Goal: Find specific page/section: Find specific page/section

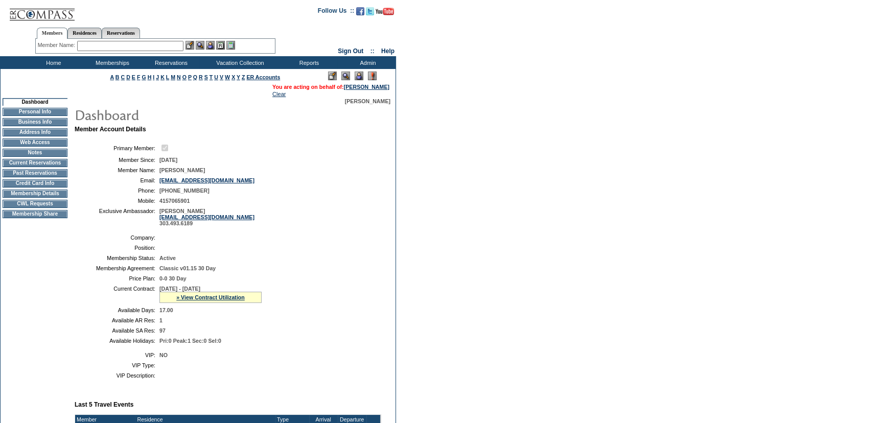
drag, startPoint x: 170, startPoint y: 90, endPoint x: 174, endPoint y: 94, distance: 5.4
click at [170, 90] on td "You are acting on behalf of: [PERSON_NAME] Clear" at bounding box center [196, 90] width 390 height 15
drag, startPoint x: 718, startPoint y: 289, endPoint x: 700, endPoint y: 293, distance: 18.0
click at [718, 289] on form "Follow Us ::" at bounding box center [442, 410] width 885 height 820
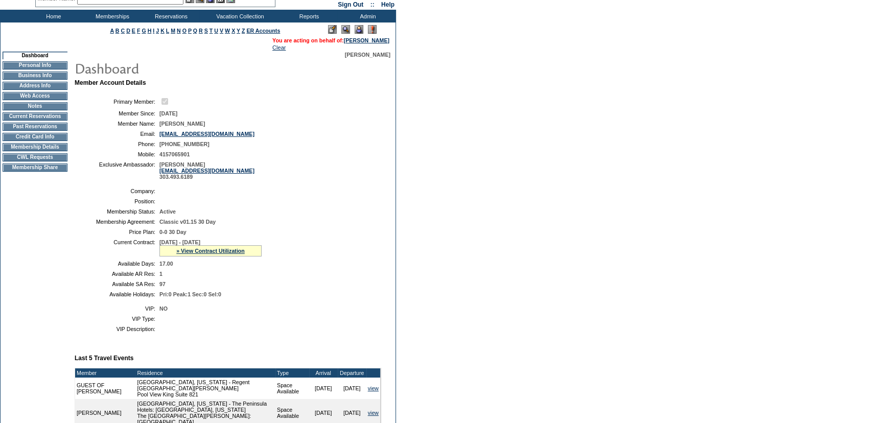
scroll to position [46, 0]
click at [234, 251] on link "» View Contract Utilization" at bounding box center [210, 251] width 69 height 6
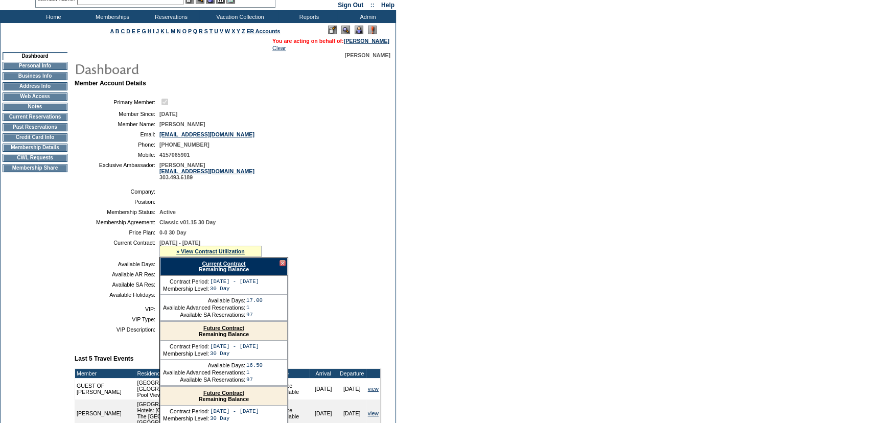
click at [230, 265] on link "Current Contract" at bounding box center [223, 264] width 43 height 6
click at [280, 264] on div at bounding box center [283, 263] width 6 height 6
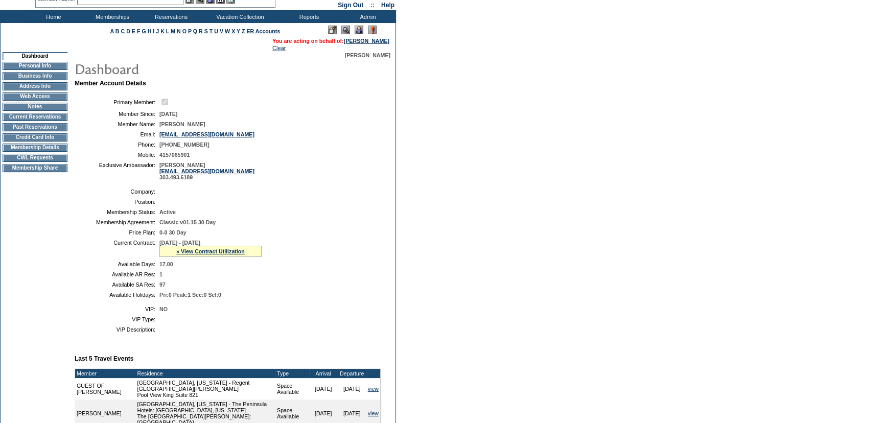
click at [713, 97] on form "Follow Us ::" at bounding box center [442, 364] width 885 height 820
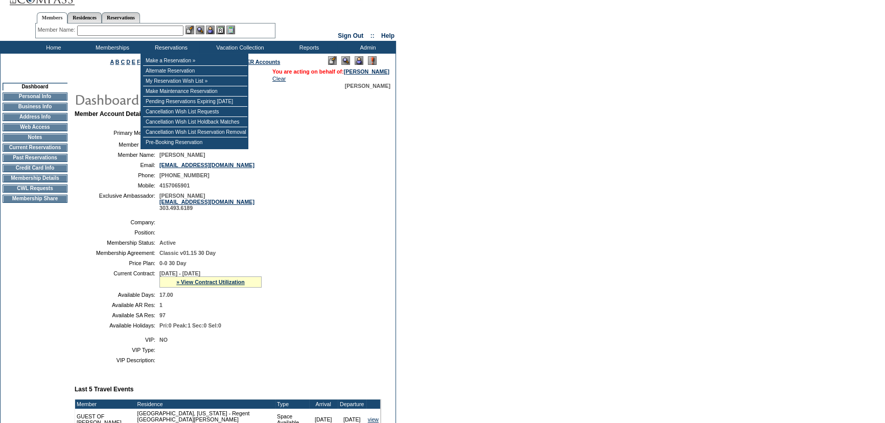
scroll to position [0, 0]
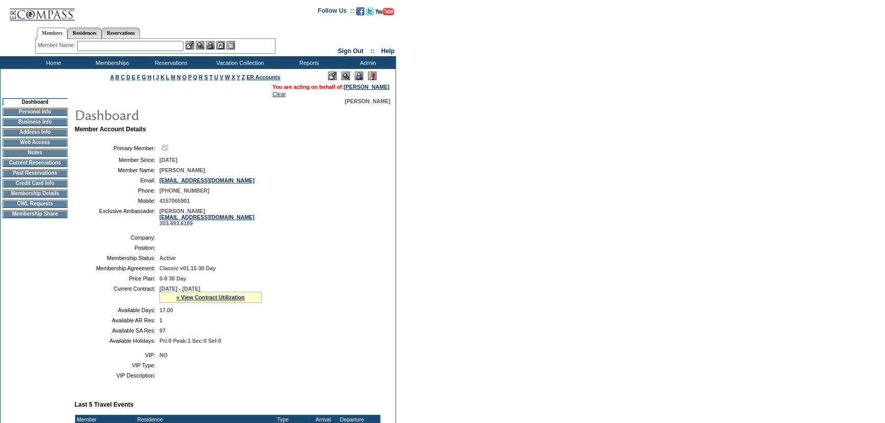
click at [136, 46] on input "text" at bounding box center [130, 46] width 106 height 10
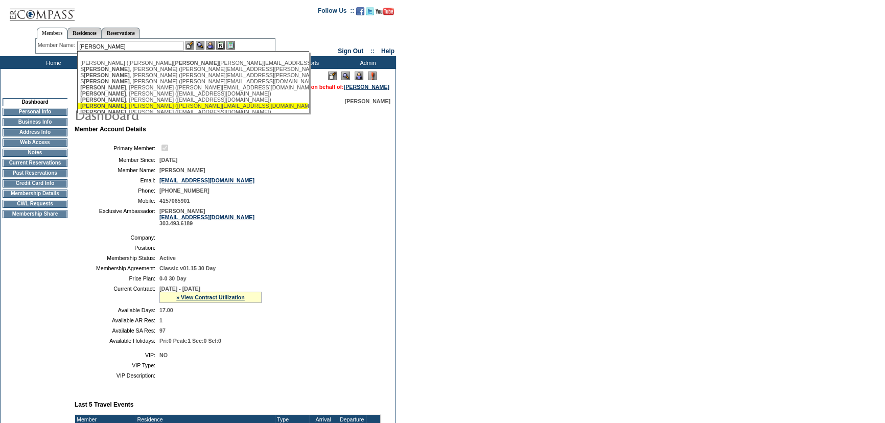
click at [127, 107] on div "[PERSON_NAME] ([PERSON_NAME][EMAIL_ADDRESS][DOMAIN_NAME])" at bounding box center [192, 106] width 225 height 6
type input "[PERSON_NAME] ([PERSON_NAME][EMAIL_ADDRESS][DOMAIN_NAME])"
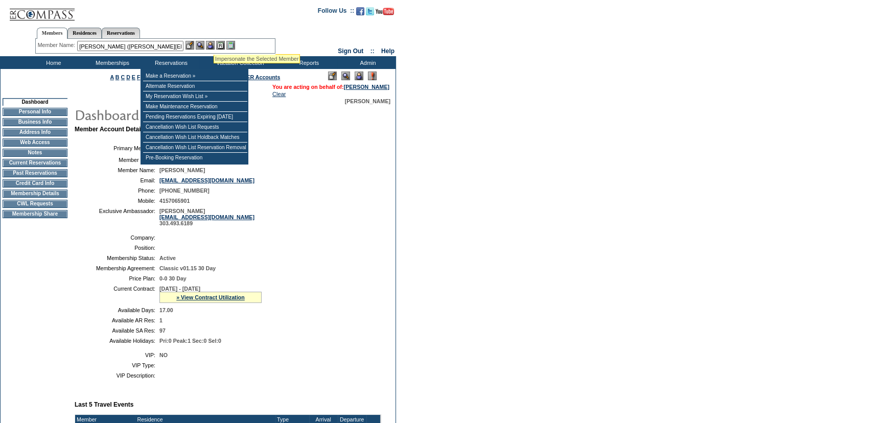
click at [214, 42] on img at bounding box center [210, 45] width 9 height 9
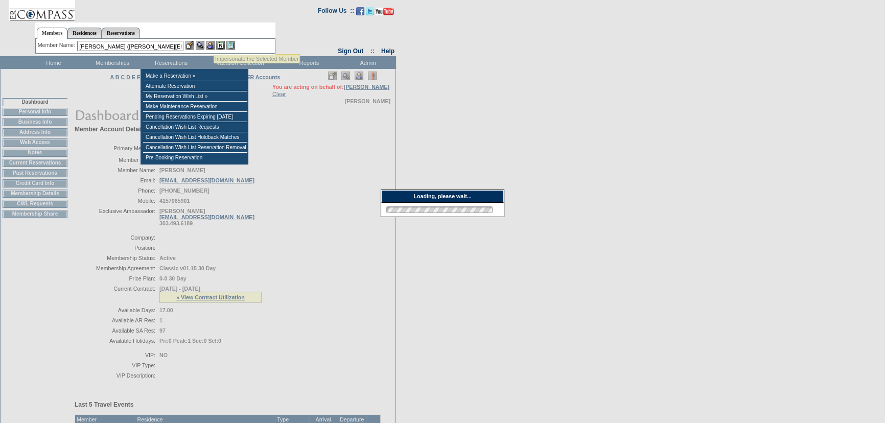
click at [204, 41] on img at bounding box center [200, 45] width 9 height 9
